Goal: Use online tool/utility

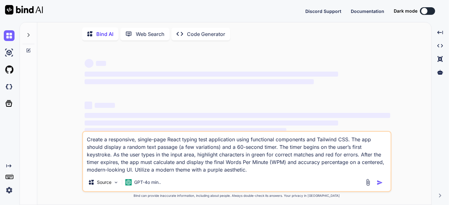
type textarea "x"
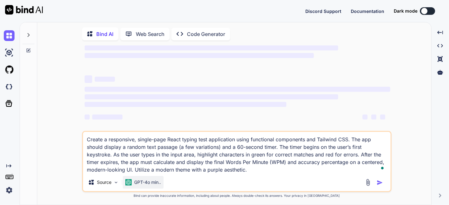
click at [151, 186] on p "GPT-4o min.." at bounding box center [147, 182] width 27 height 6
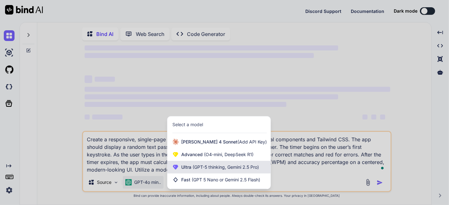
click at [210, 163] on div "Ultra (GPT-5 thinking, Gemini 2.5 Pro)" at bounding box center [218, 167] width 103 height 13
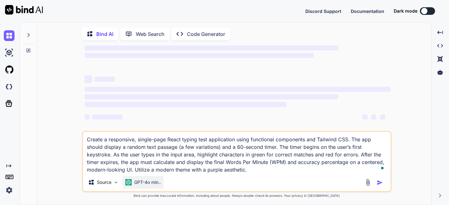
click at [145, 181] on p "GPT-4o min.." at bounding box center [147, 182] width 27 height 6
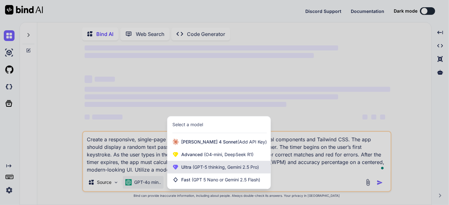
click at [179, 172] on div "Ultra (GPT-5 thinking, Gemini 2.5 Pro)" at bounding box center [218, 167] width 103 height 13
type textarea "x"
